Goal: Find specific page/section: Find specific page/section

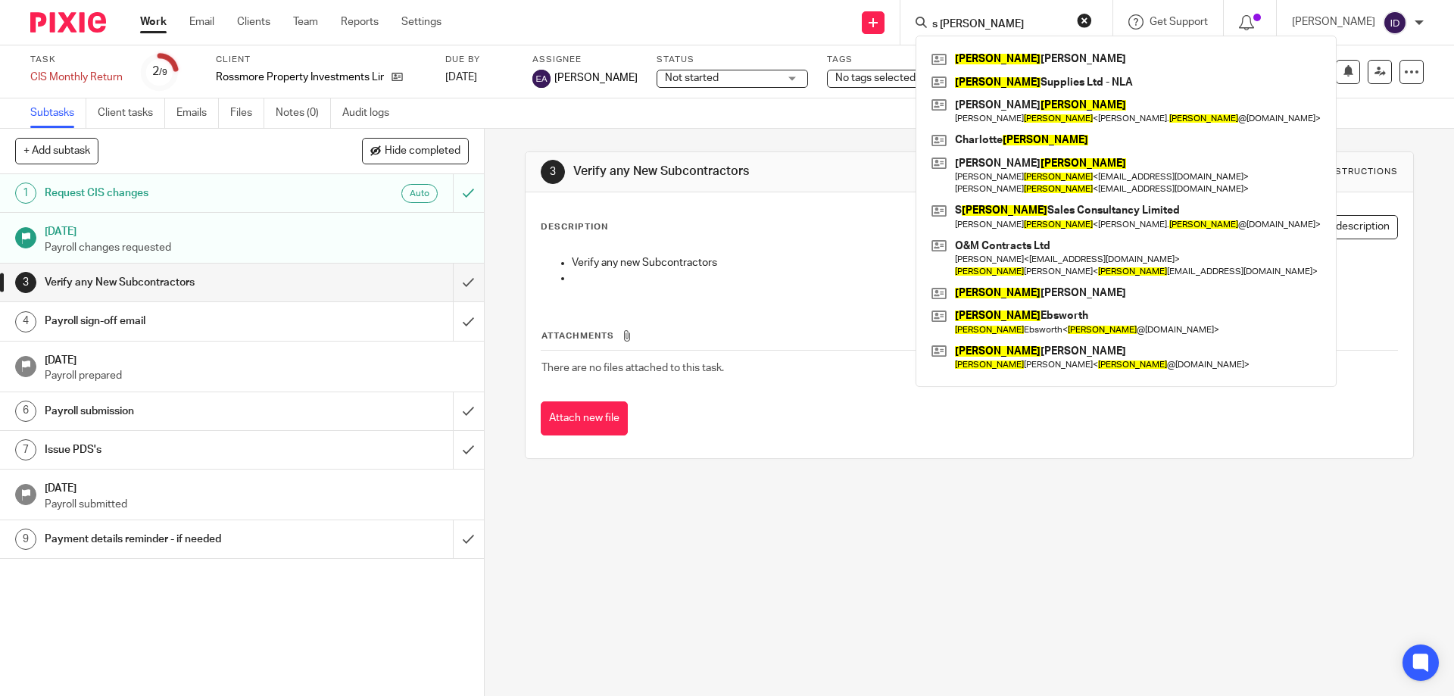
click at [1036, 18] on input "s mason" at bounding box center [999, 25] width 136 height 14
drag, startPoint x: 1035, startPoint y: 17, endPoint x: 935, endPoint y: 19, distance: 100.0
click at [935, 19] on div "s mason Mason Devan Murphy Mason Supplies Ltd - NLA Steven Mason Steven Mason <…" at bounding box center [1006, 22] width 212 height 45
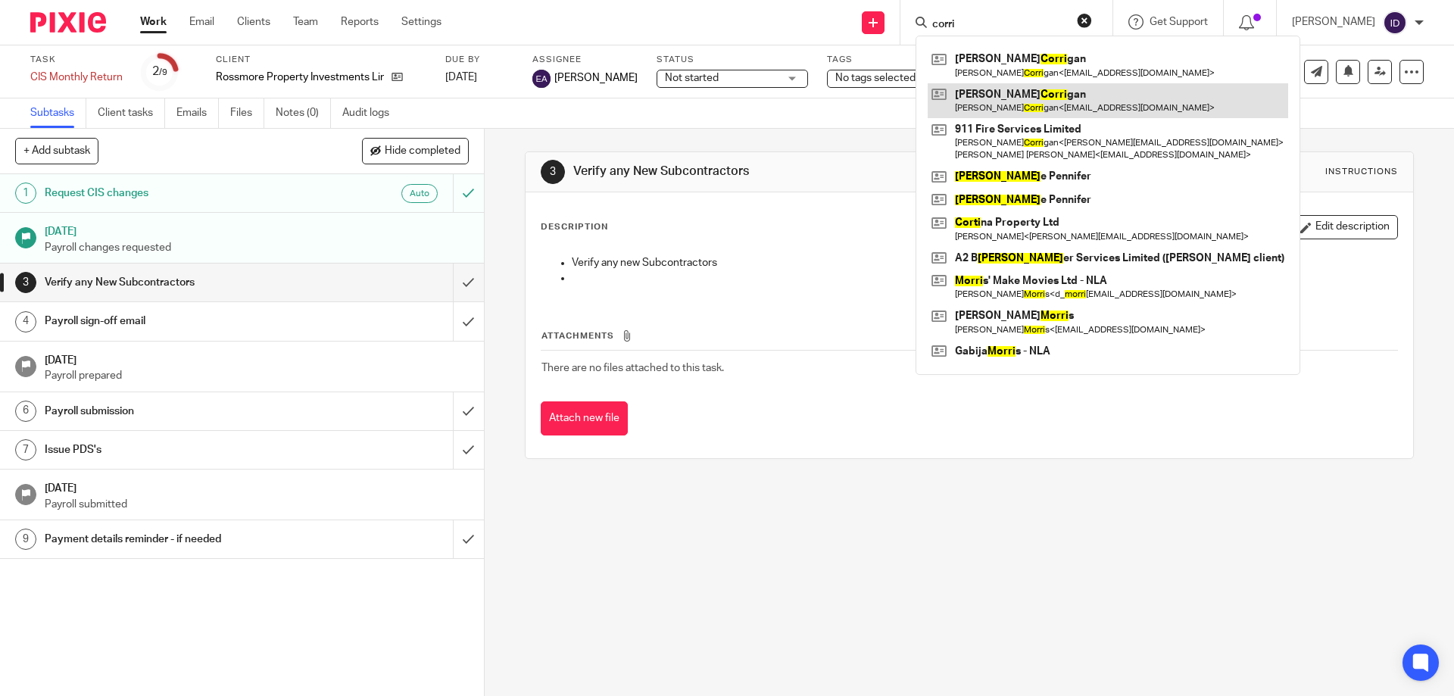
type input "corri"
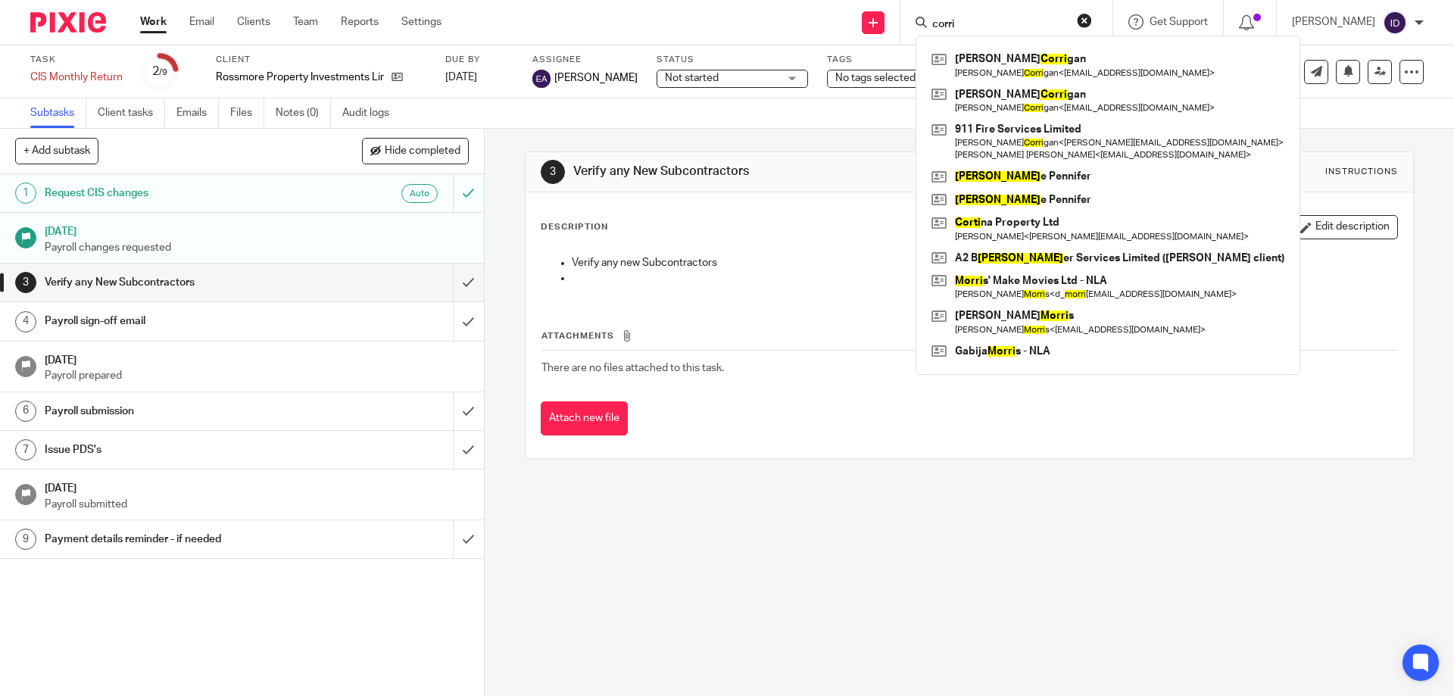
click at [839, 554] on div "3 Verify any New Subcontractors Instructions Description Edit description Verif…" at bounding box center [969, 412] width 969 height 567
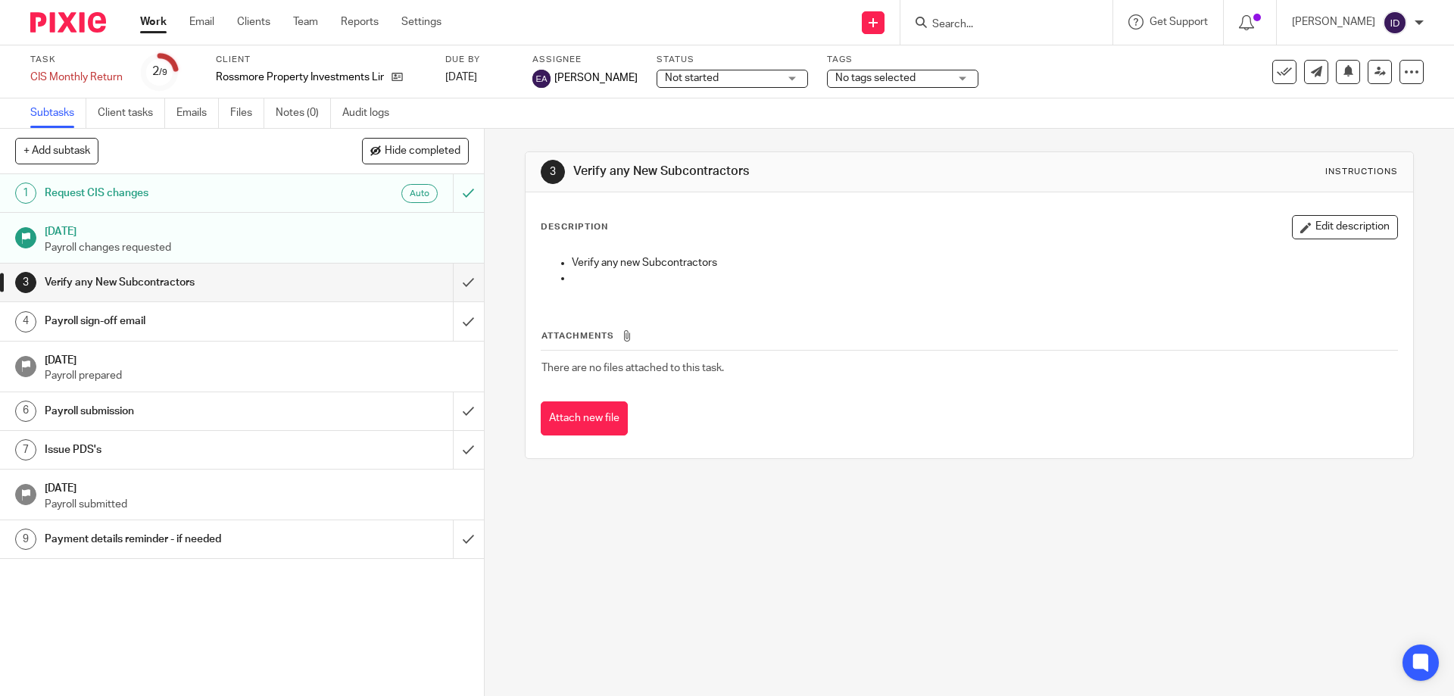
click at [1065, 25] on input "Search" at bounding box center [999, 25] width 136 height 14
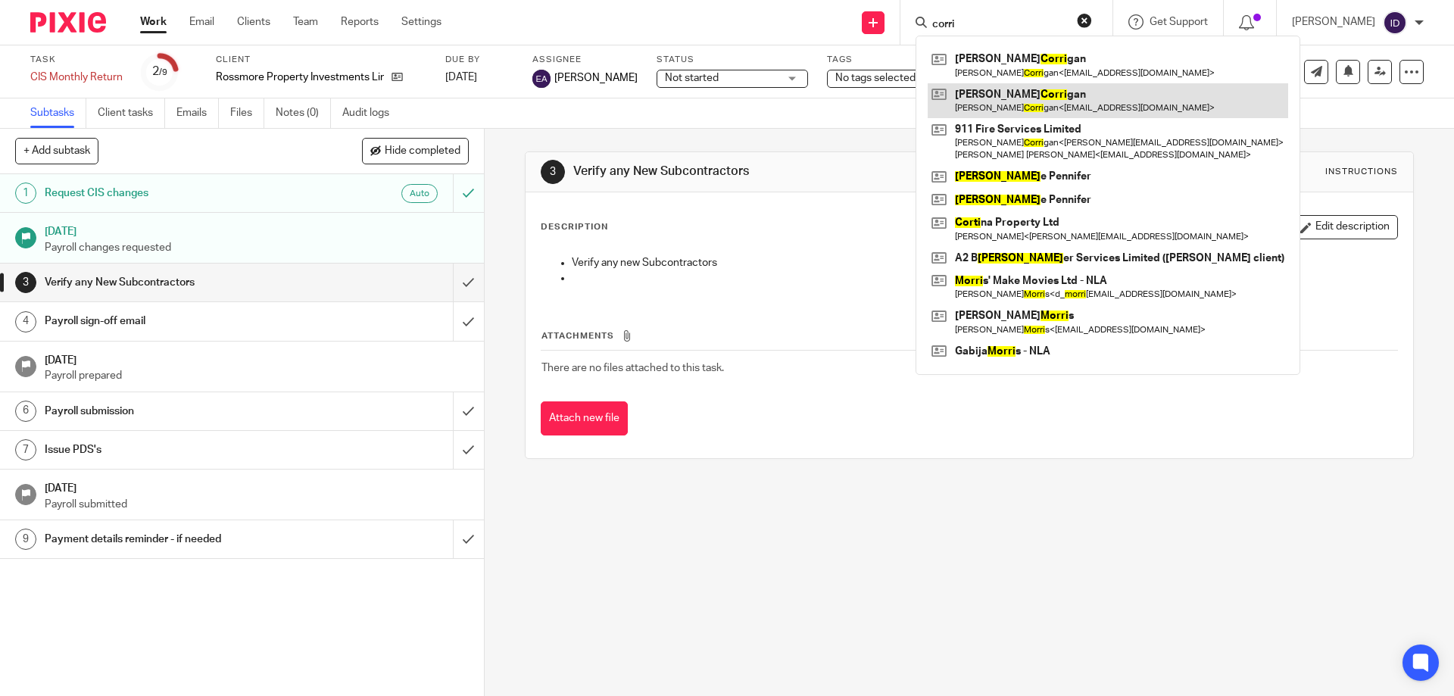
type input "corri"
click at [1022, 96] on link at bounding box center [1108, 100] width 360 height 35
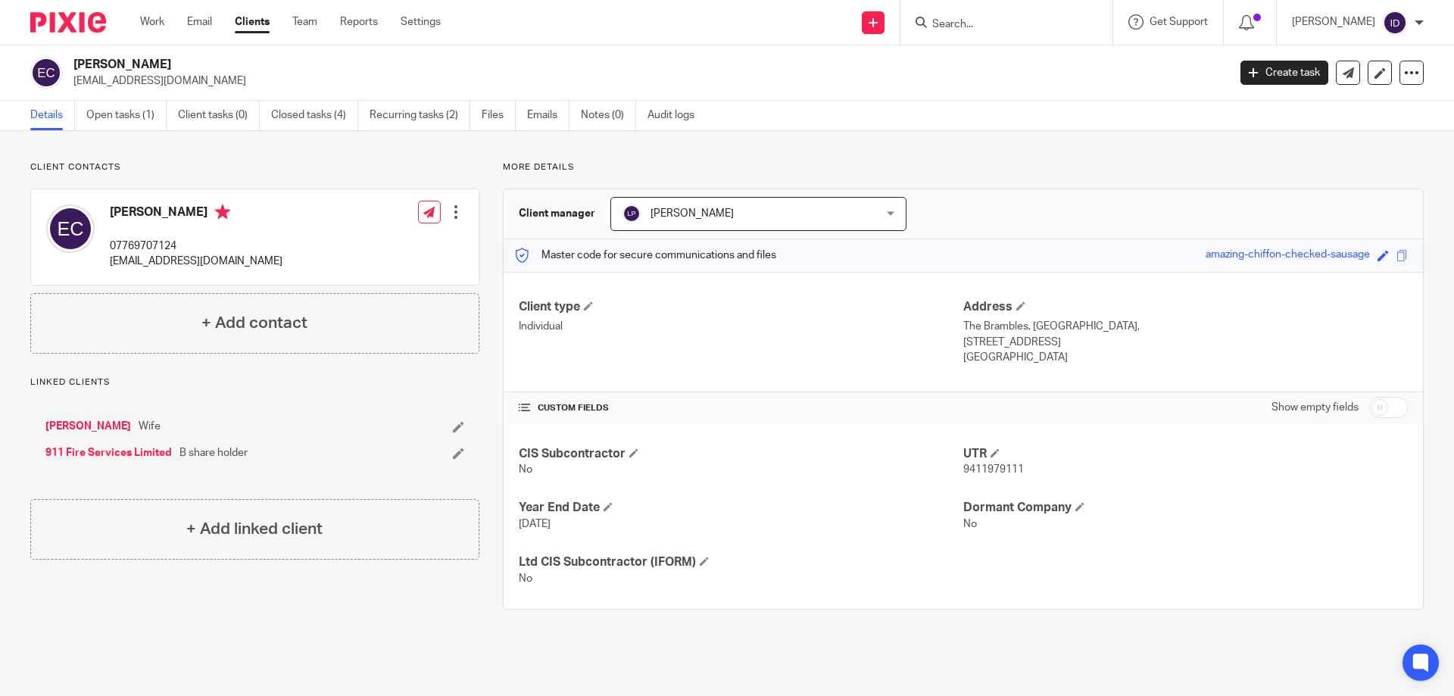
drag, startPoint x: 77, startPoint y: 79, endPoint x: 249, endPoint y: 79, distance: 171.9
click at [249, 79] on p "[EMAIL_ADDRESS][DOMAIN_NAME]" at bounding box center [645, 80] width 1144 height 15
copy p "mma@musicforbabyclasses.co.uk"
drag, startPoint x: 110, startPoint y: 261, endPoint x: 249, endPoint y: 262, distance: 139.3
click at [249, 262] on div "Emma Corrigan 07769707124 emmarachelmusic@aol.com Edit contact Create client fr…" at bounding box center [255, 236] width 448 height 95
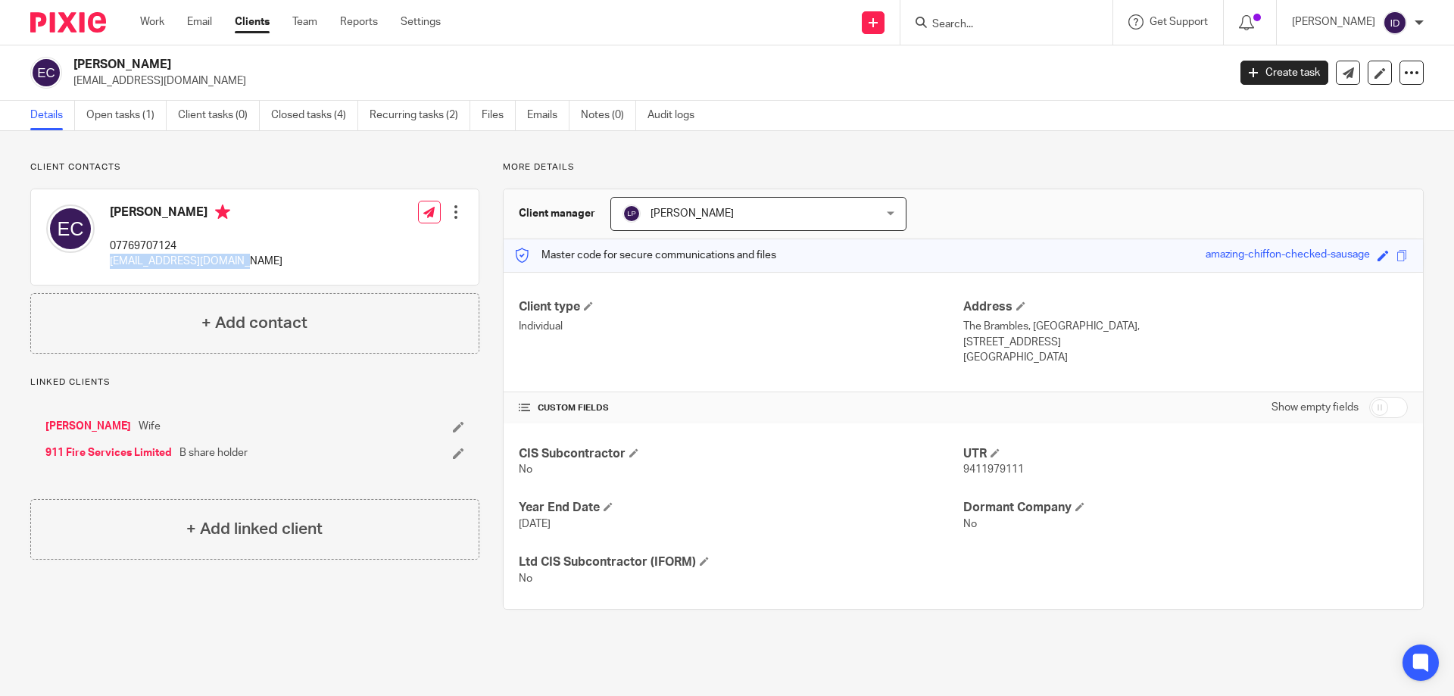
copy p "emmarachelmusic@aol.com"
drag, startPoint x: 99, startPoint y: 85, endPoint x: 248, endPoint y: 86, distance: 149.2
click at [248, 86] on div "Emma Corrigan emma@musicforbabyclasses.co.uk" at bounding box center [623, 73] width 1187 height 32
copy p "emma@musicforbabyclasses.co.uk"
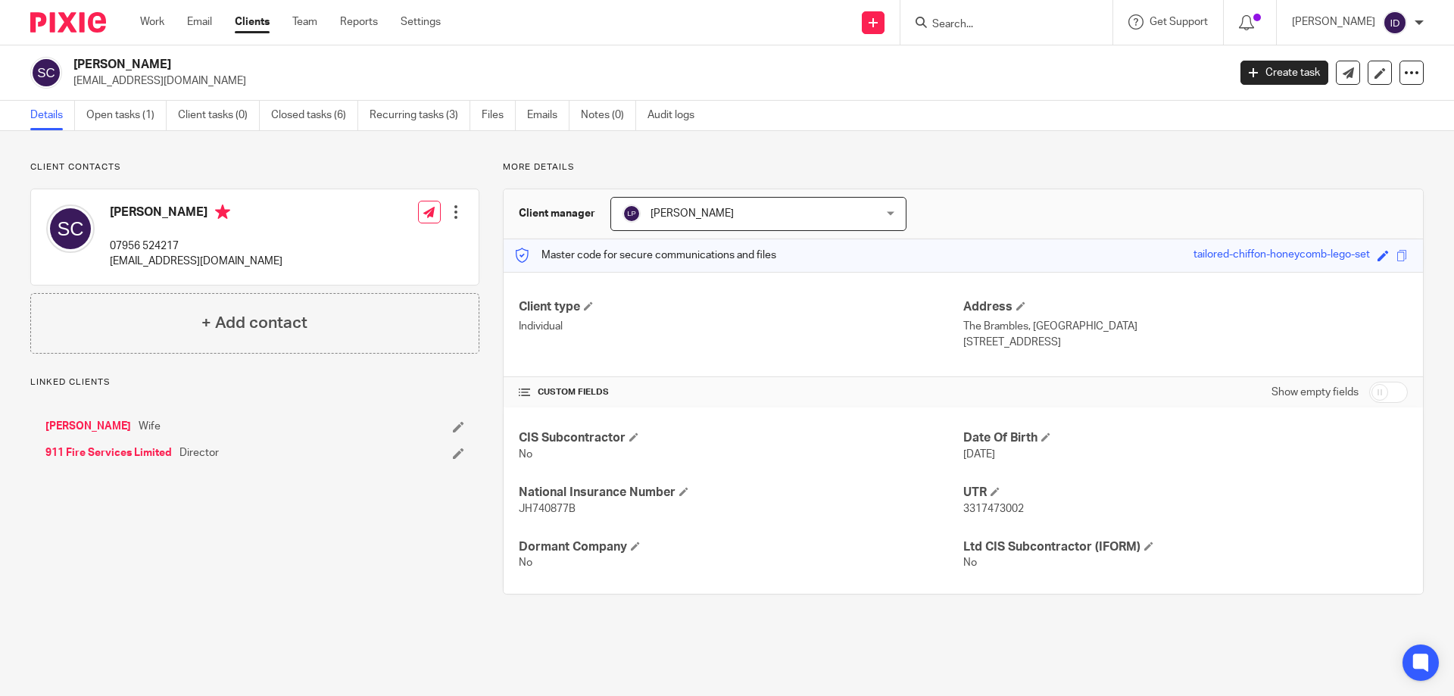
click at [210, 79] on p "stevecorrigan1@aol.com" at bounding box center [645, 80] width 1144 height 15
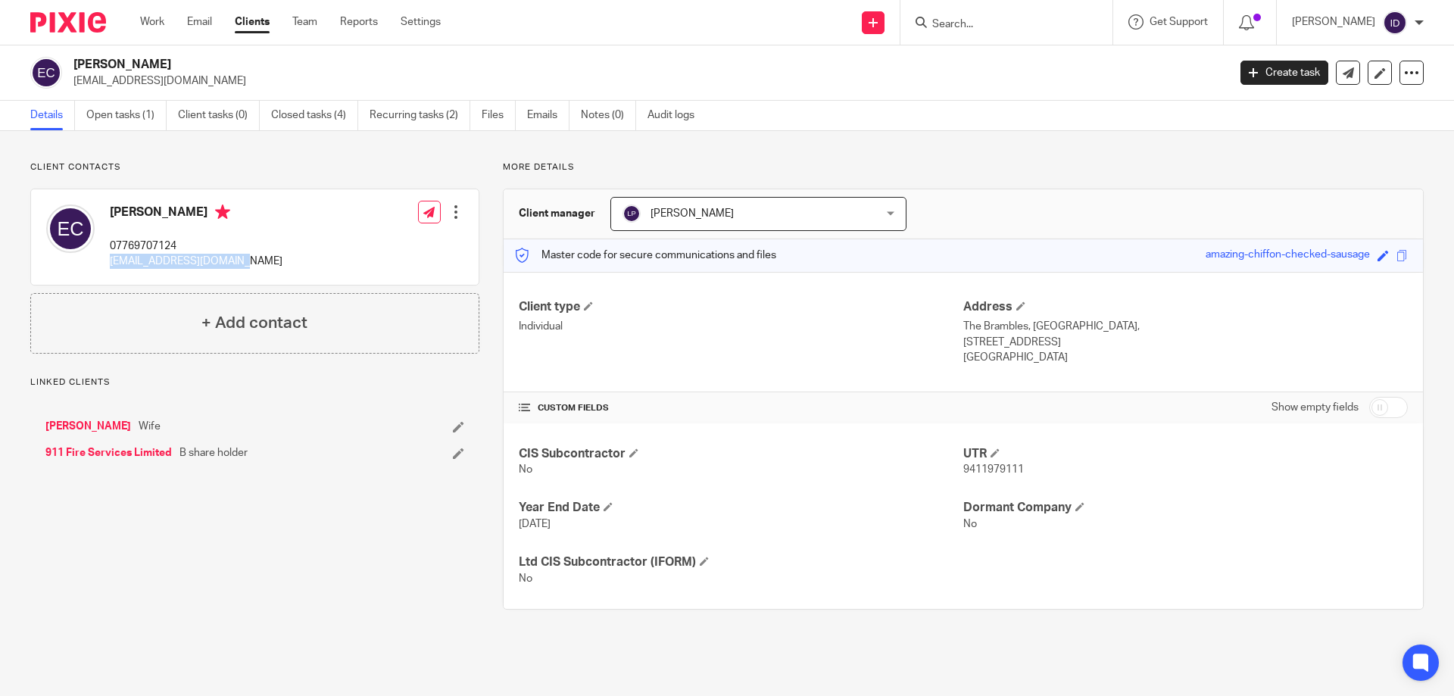
drag, startPoint x: 0, startPoint y: 0, endPoint x: 246, endPoint y: 265, distance: 361.7
click at [246, 265] on div "[PERSON_NAME] 07769707124 [EMAIL_ADDRESS][DOMAIN_NAME] Edit contact Create clie…" at bounding box center [255, 236] width 448 height 95
copy p "[EMAIL_ADDRESS][DOMAIN_NAME]"
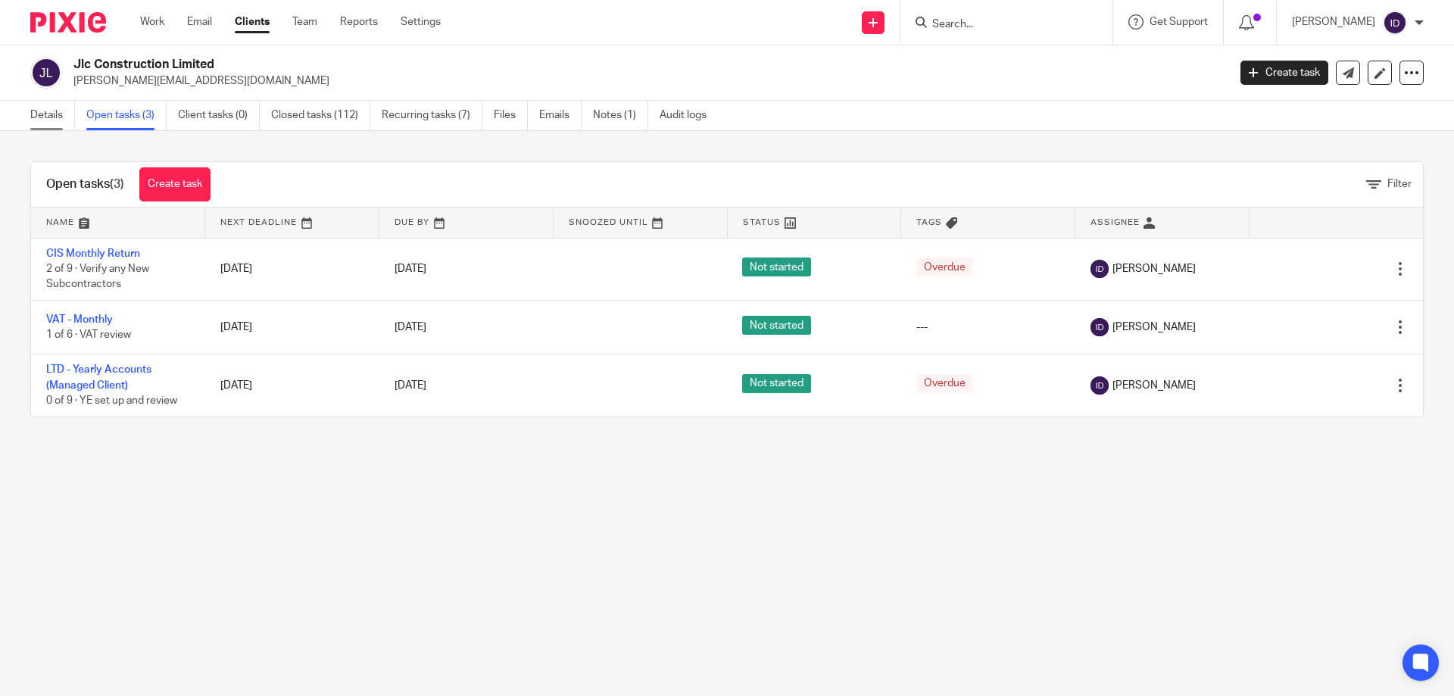
click at [34, 113] on link "Details" at bounding box center [52, 116] width 45 height 30
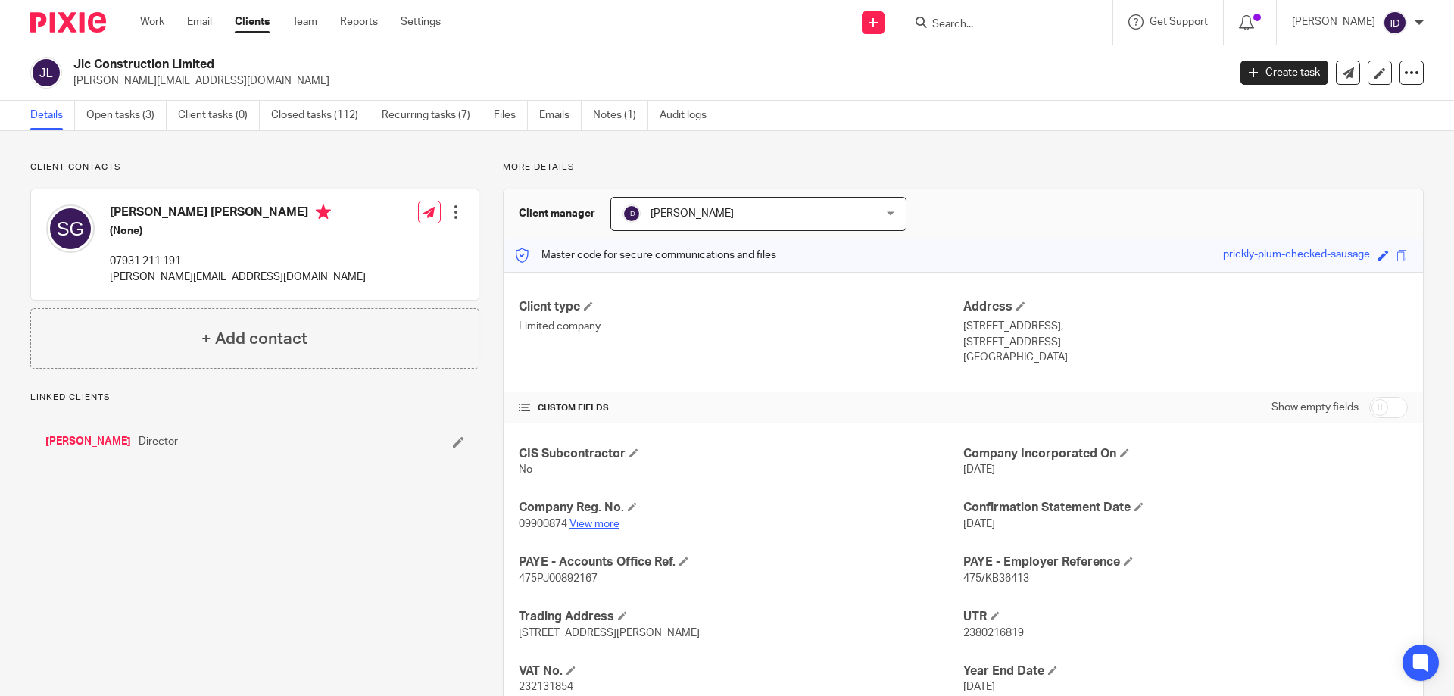
click at [595, 523] on link "View more" at bounding box center [594, 524] width 50 height 11
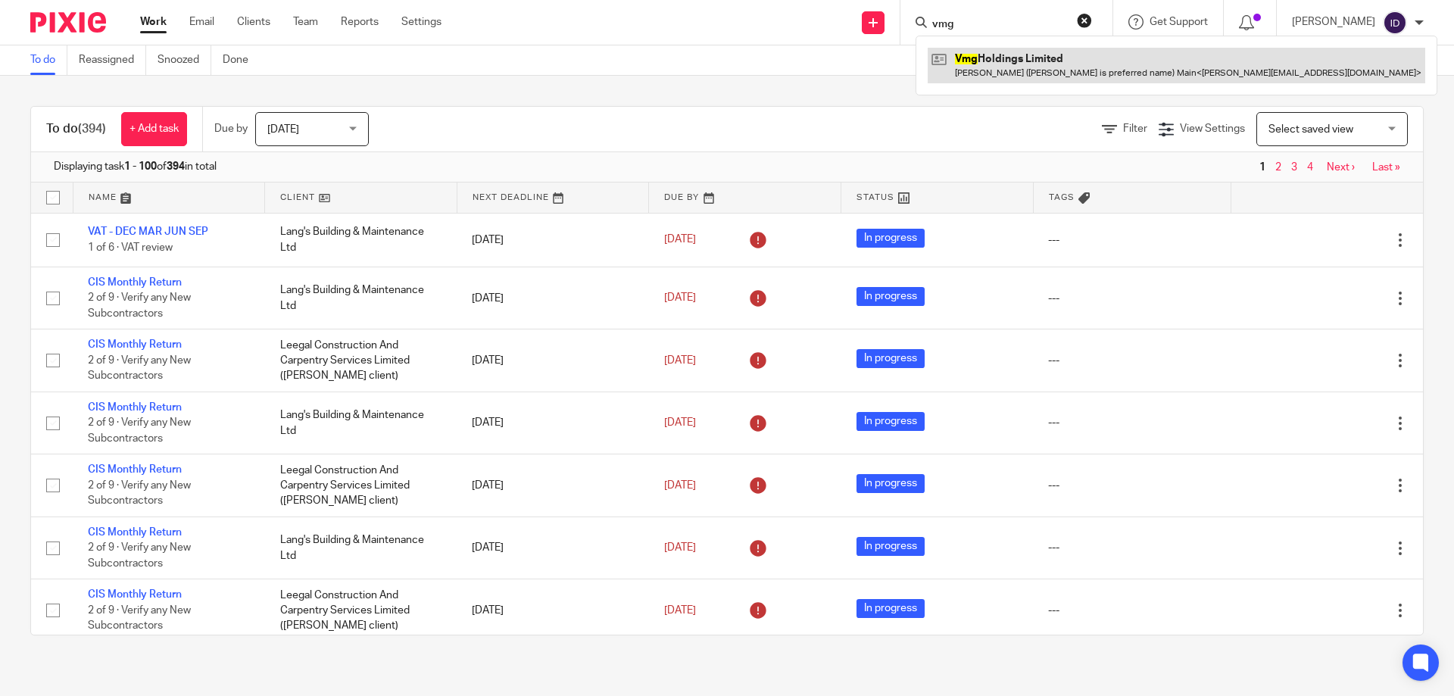
type input "vmg"
click at [1026, 56] on link at bounding box center [1177, 65] width 498 height 35
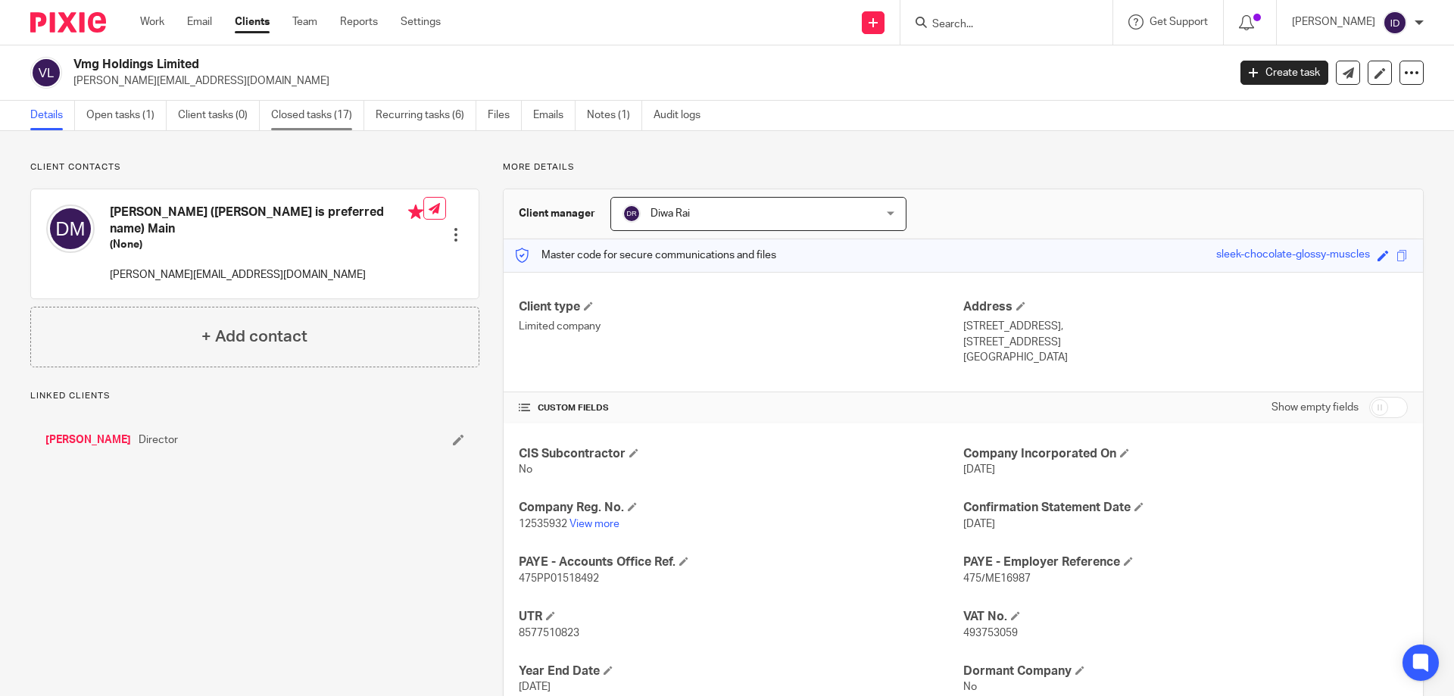
click at [311, 120] on link "Closed tasks (17)" at bounding box center [317, 116] width 93 height 30
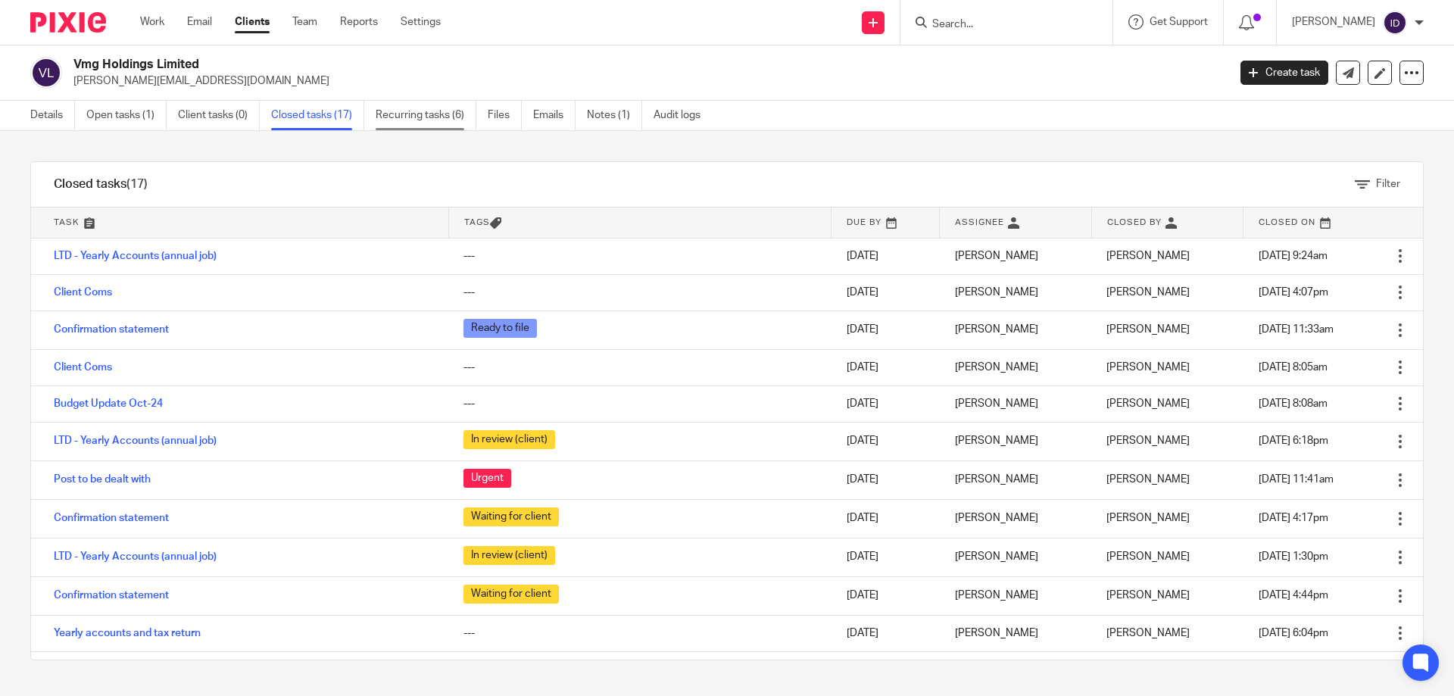
click at [412, 115] on link "Recurring tasks (6)" at bounding box center [426, 116] width 101 height 30
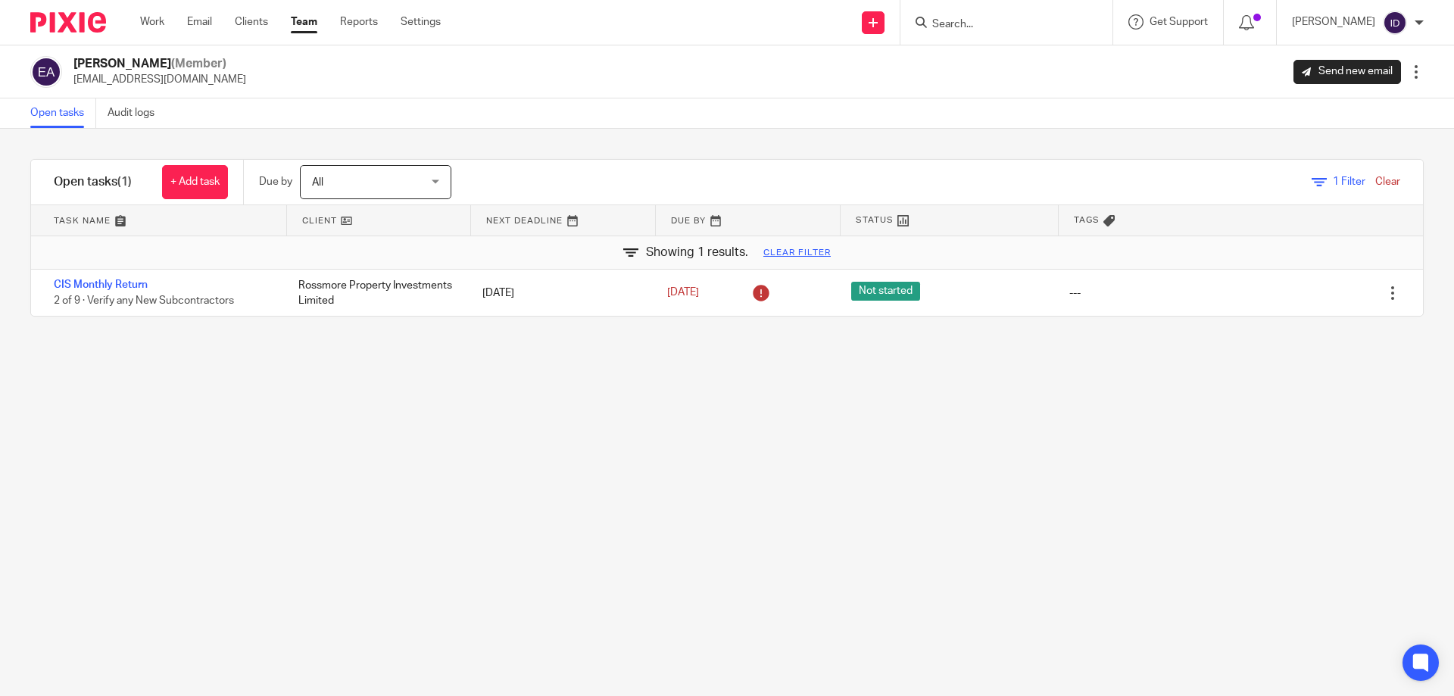
click at [1034, 16] on form at bounding box center [1011, 22] width 161 height 19
click at [1026, 23] on input "Search" at bounding box center [999, 25] width 136 height 14
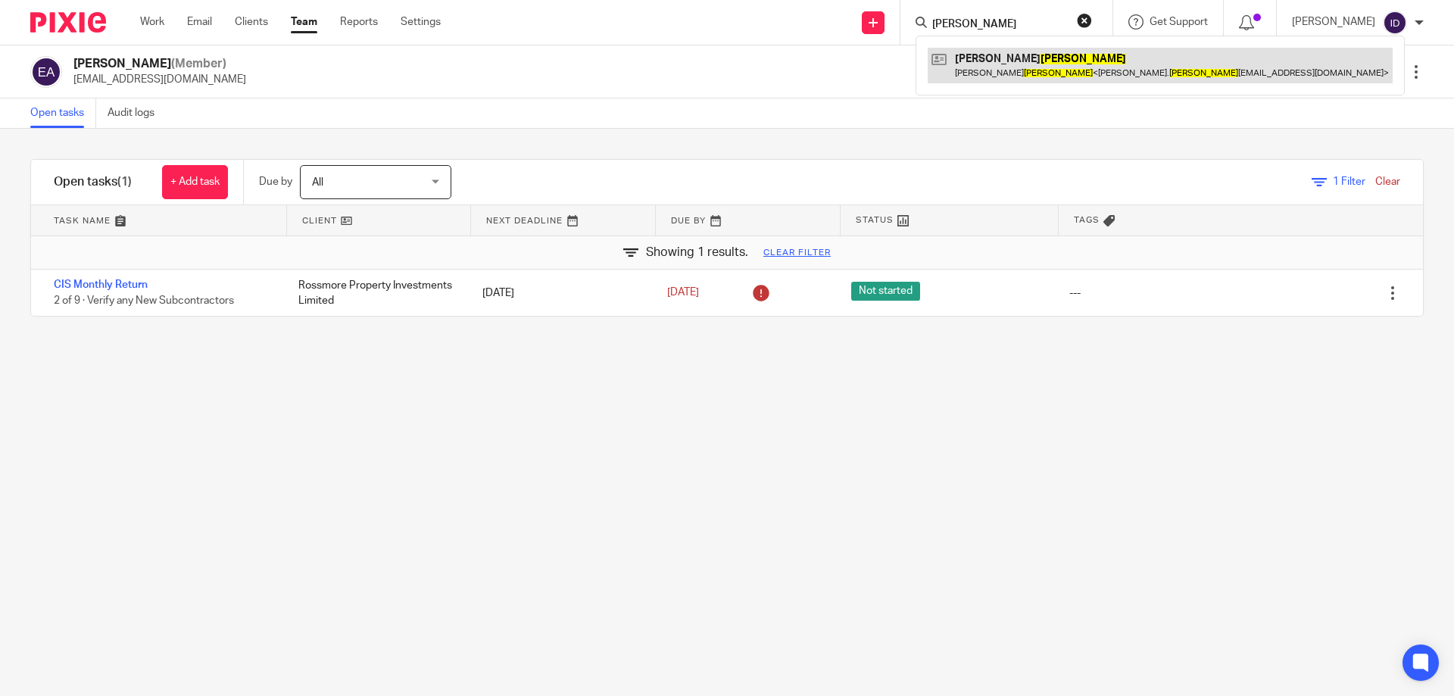
type input "bowles"
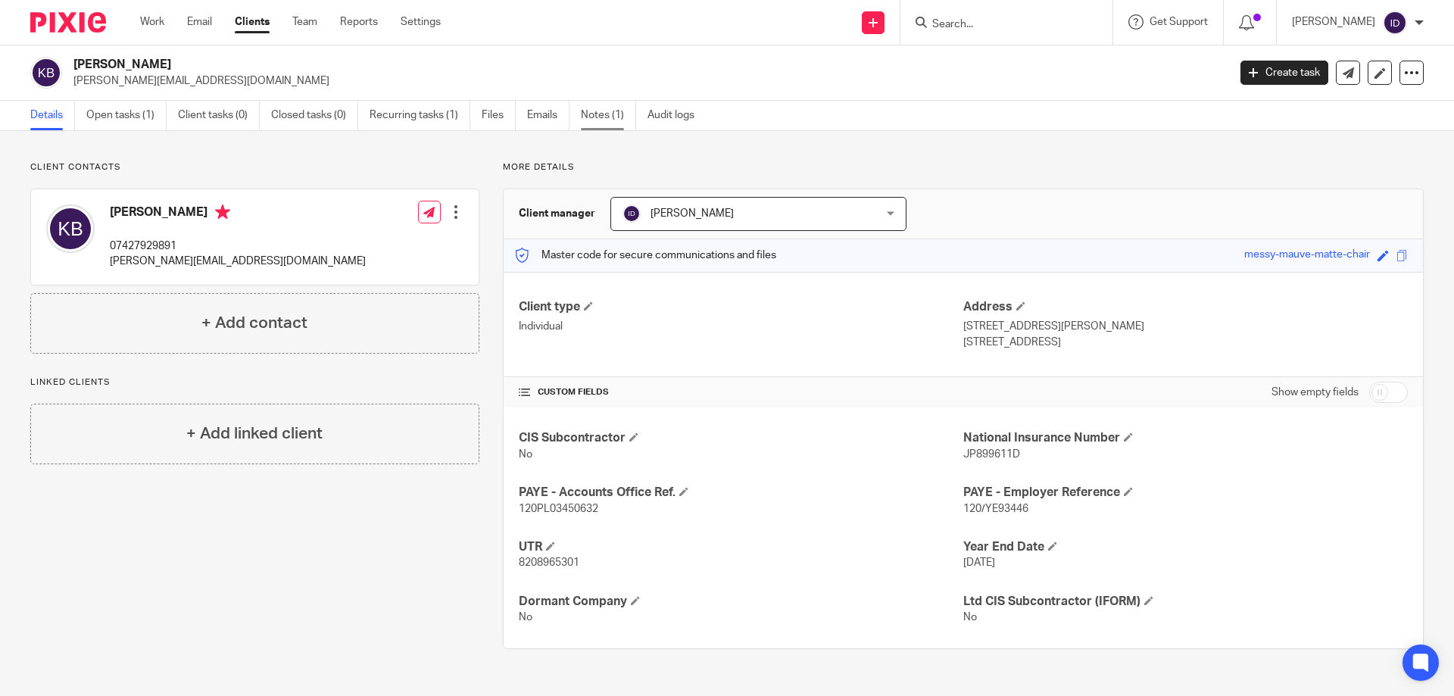
click at [605, 121] on link "Notes (1)" at bounding box center [608, 116] width 55 height 30
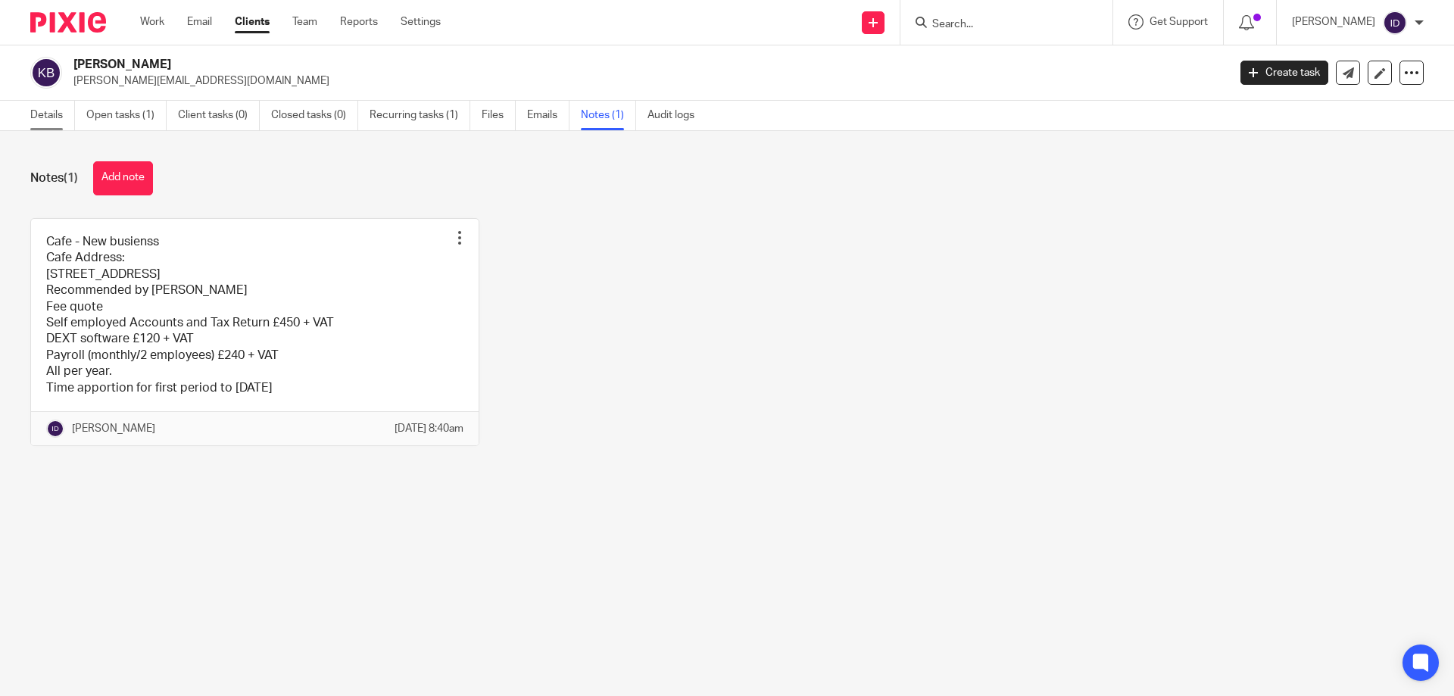
click at [55, 116] on link "Details" at bounding box center [52, 116] width 45 height 30
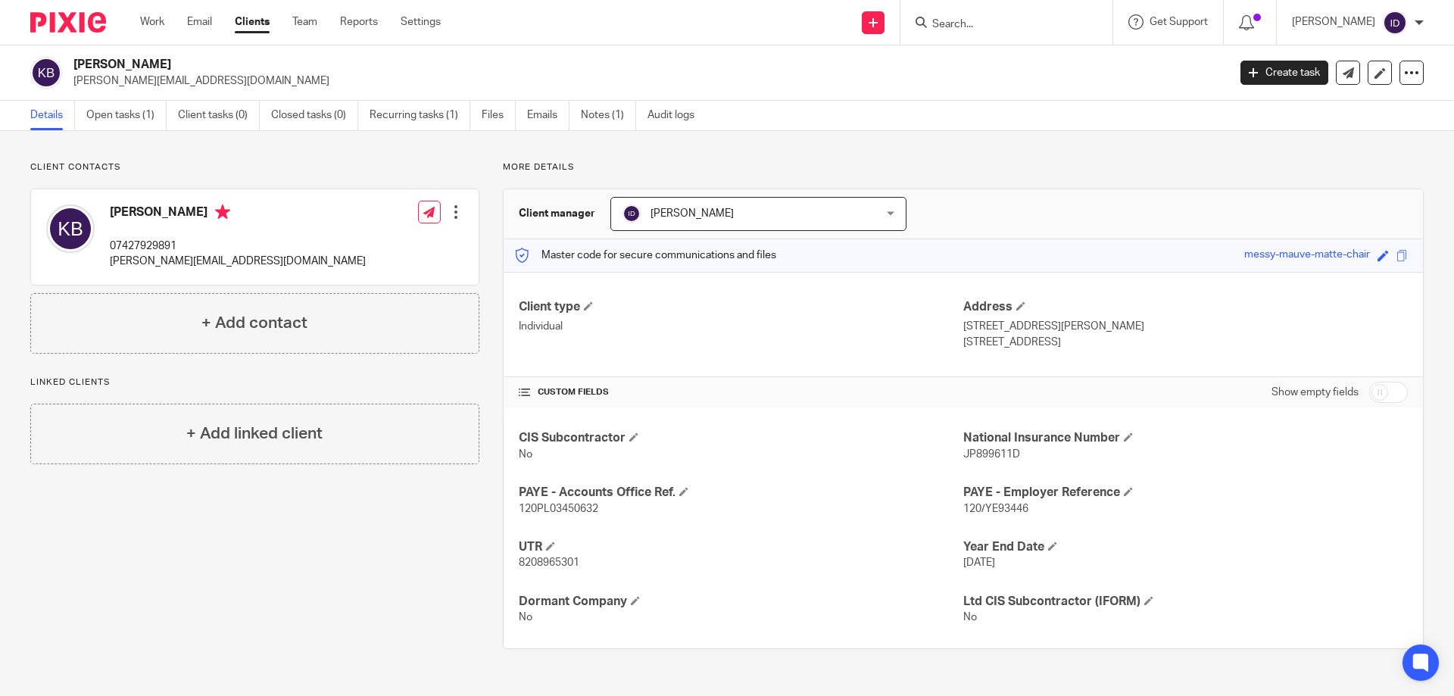
click at [317, 286] on div "[PERSON_NAME] 07427929891 [PERSON_NAME][EMAIL_ADDRESS][DOMAIN_NAME] Edit contac…" at bounding box center [254, 241] width 449 height 105
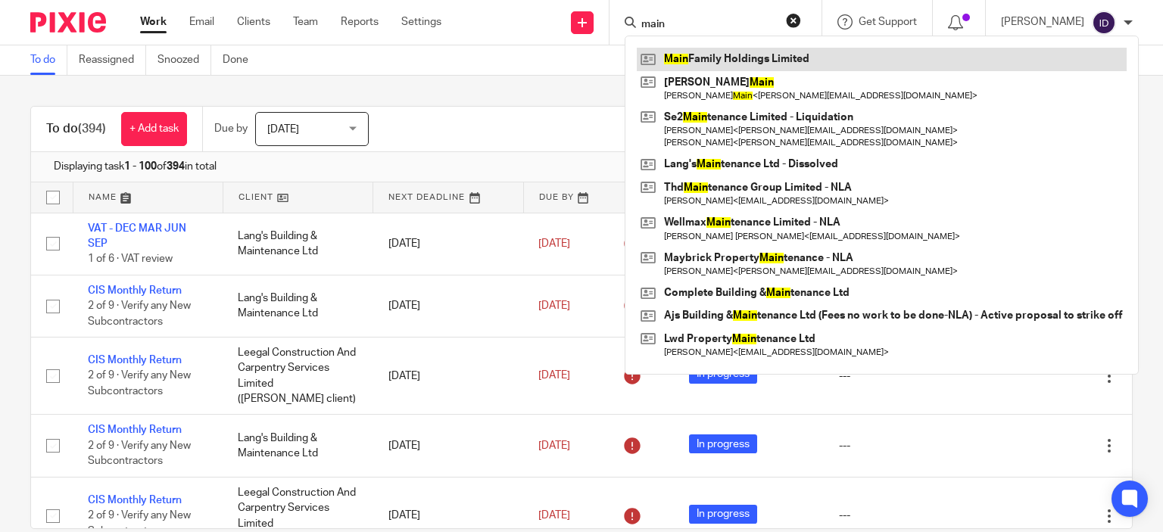
type input "main"
click at [710, 57] on link at bounding box center [882, 59] width 490 height 23
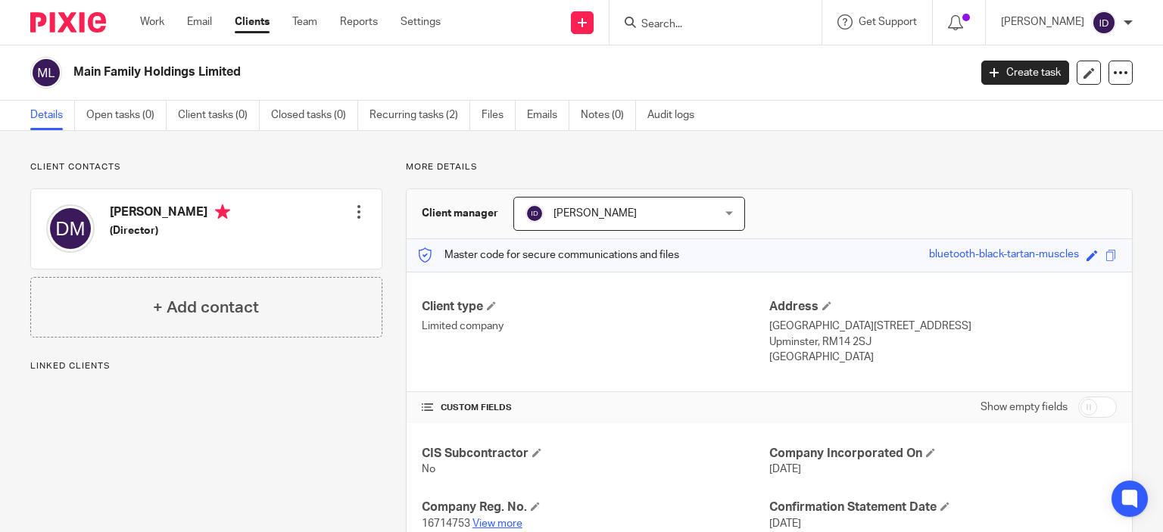
click at [510, 520] on link "View more" at bounding box center [498, 524] width 50 height 11
